Goal: Transaction & Acquisition: Register for event/course

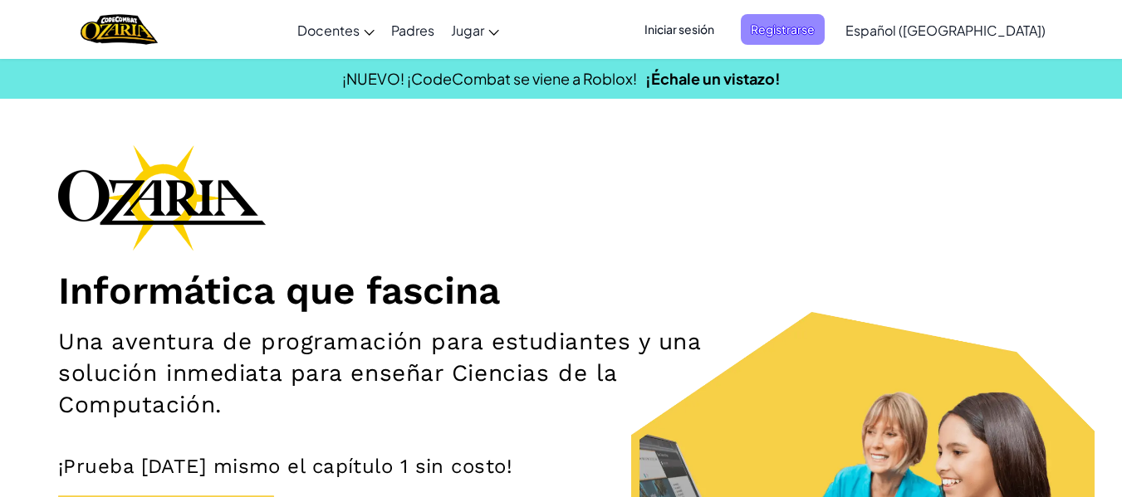
click at [815, 19] on span "Registrarse" at bounding box center [783, 29] width 84 height 31
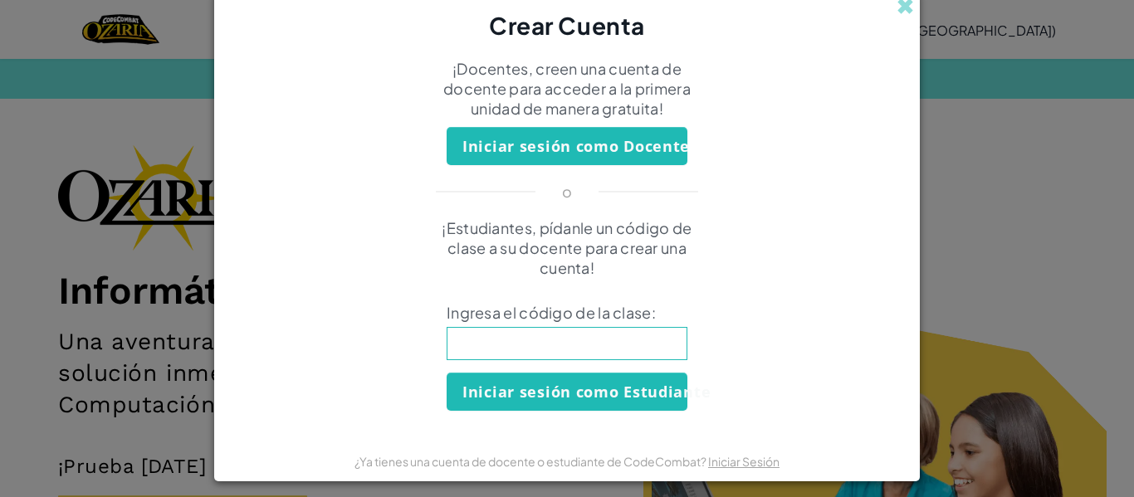
click at [590, 354] on input at bounding box center [567, 343] width 241 height 33
type input "FlySoupCrash"
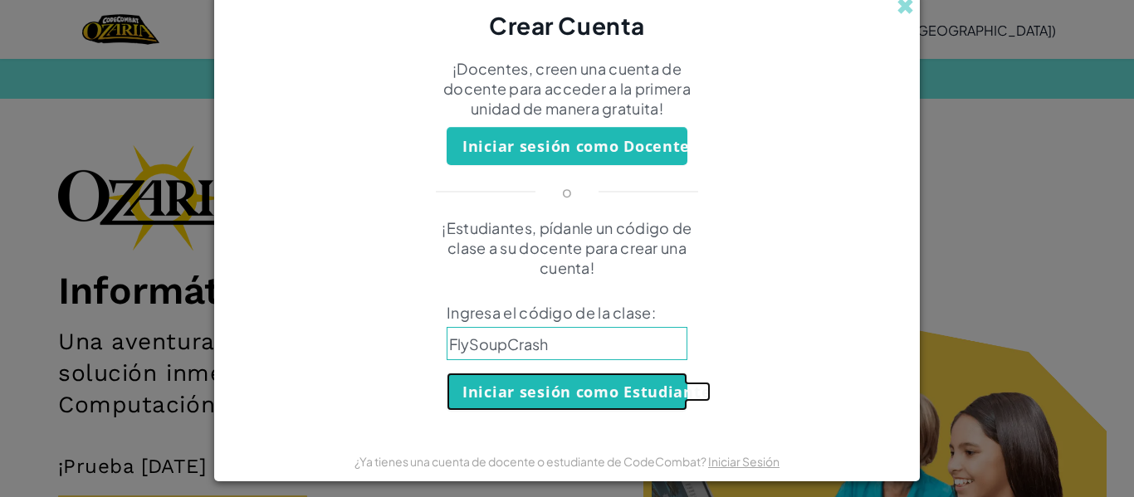
click at [604, 380] on button "Iniciar sesión como Estudiante" at bounding box center [567, 392] width 241 height 38
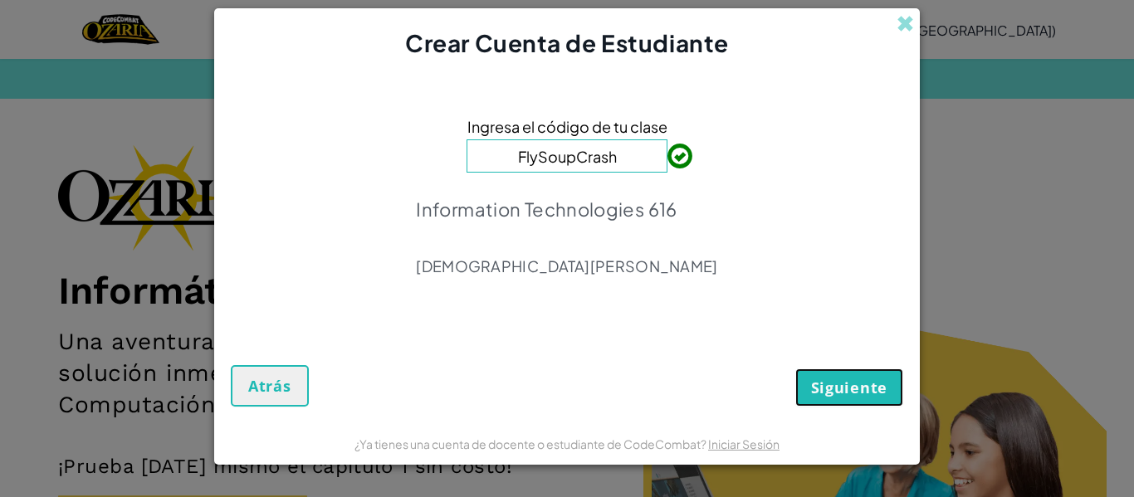
click at [827, 387] on span "Siguiente" at bounding box center [849, 388] width 76 height 20
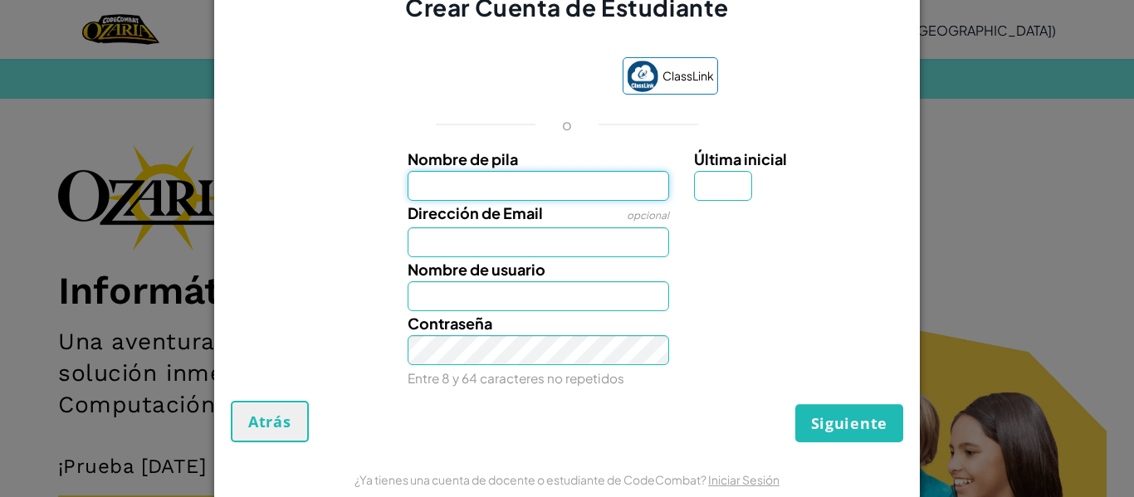
click at [646, 179] on input "Nombre de pila" at bounding box center [539, 186] width 262 height 30
type input "[PERSON_NAME]"
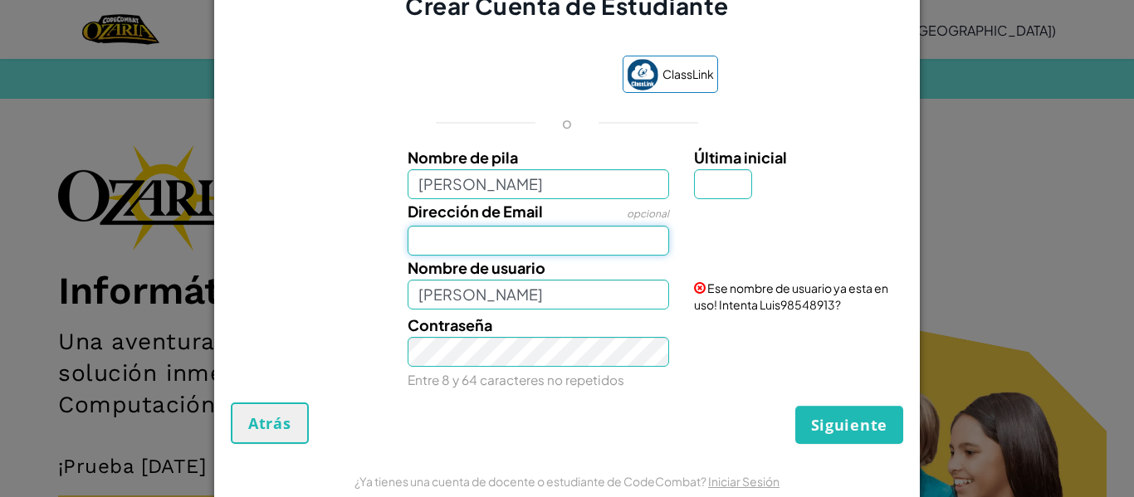
click at [532, 239] on input "Dirección de Email" at bounding box center [539, 241] width 262 height 30
type input "[EMAIL_ADDRESS][DOMAIN_NAME]"
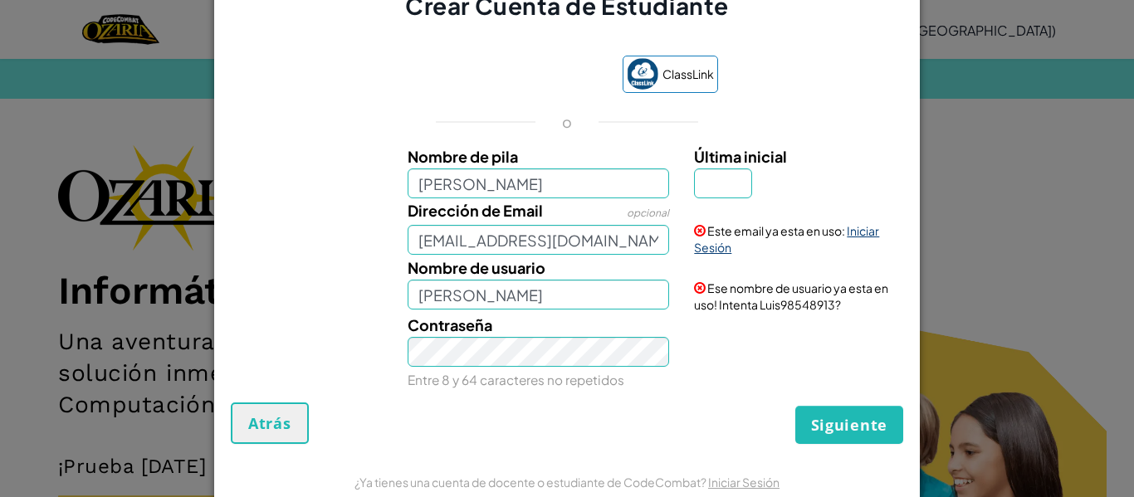
click at [860, 235] on link "Iniciar Sesión" at bounding box center [786, 239] width 185 height 32
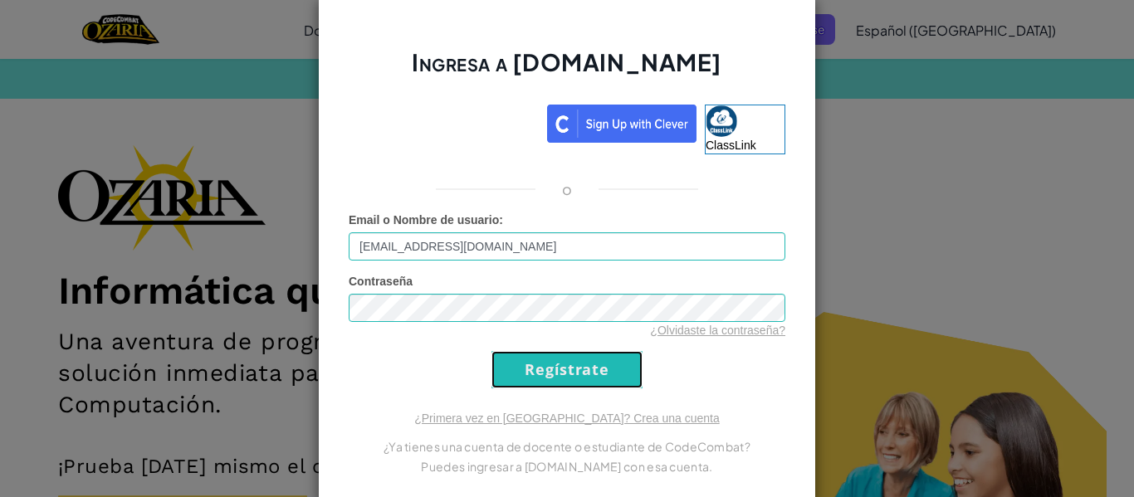
click at [570, 379] on input "Regístrate" at bounding box center [567, 369] width 151 height 37
